Goal: Task Accomplishment & Management: Manage account settings

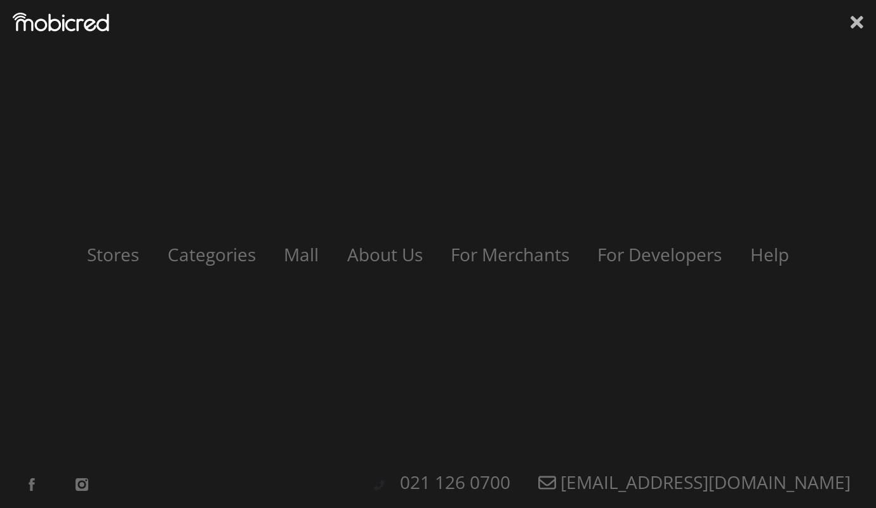
scroll to position [0, 904]
click at [859, 19] on icon at bounding box center [856, 22] width 13 height 13
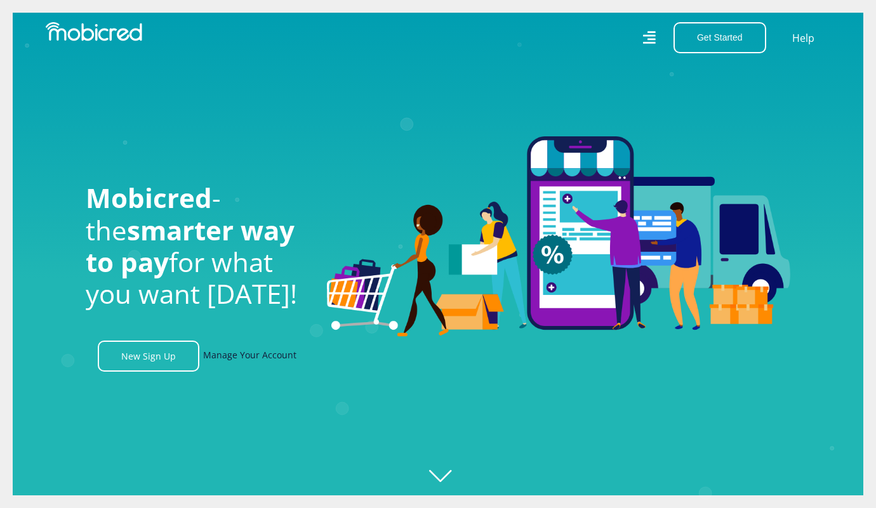
click at [251, 350] on link "Manage Your Account" at bounding box center [249, 356] width 93 height 31
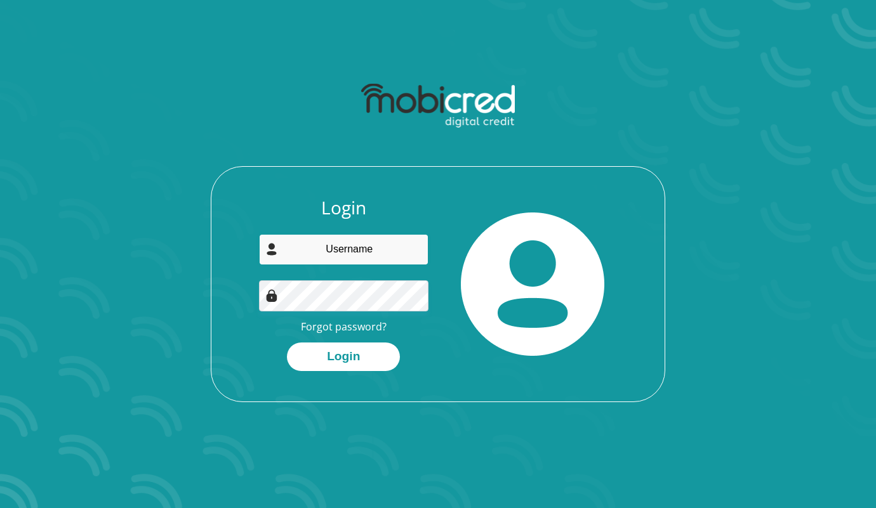
click at [358, 254] on input "email" at bounding box center [344, 249] width 170 height 31
type input "Kaylaventer74@gmail.com"
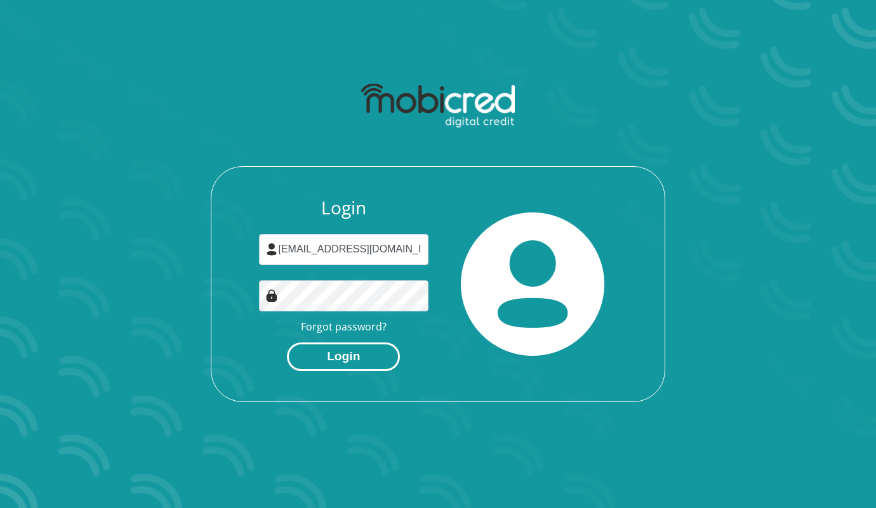
click at [330, 349] on button "Login" at bounding box center [343, 357] width 113 height 29
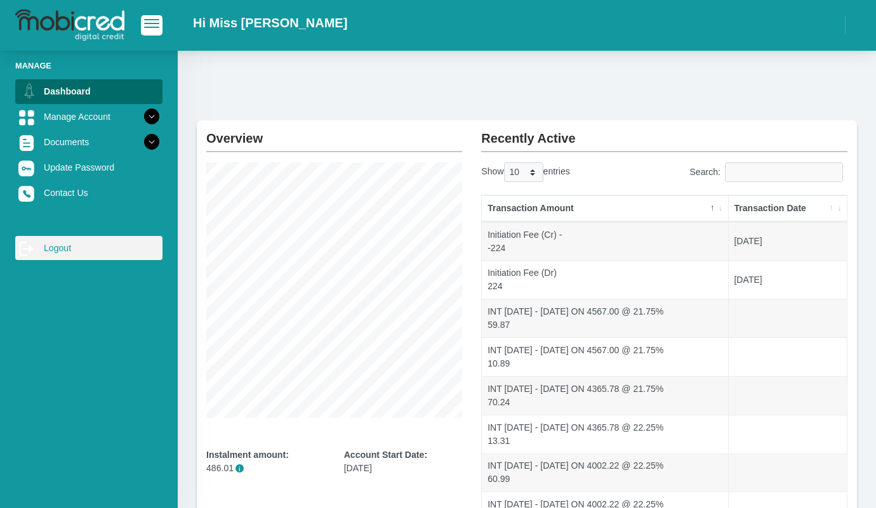
click at [52, 253] on link "log out Logout" at bounding box center [88, 248] width 147 height 24
